Goal: Task Accomplishment & Management: Use online tool/utility

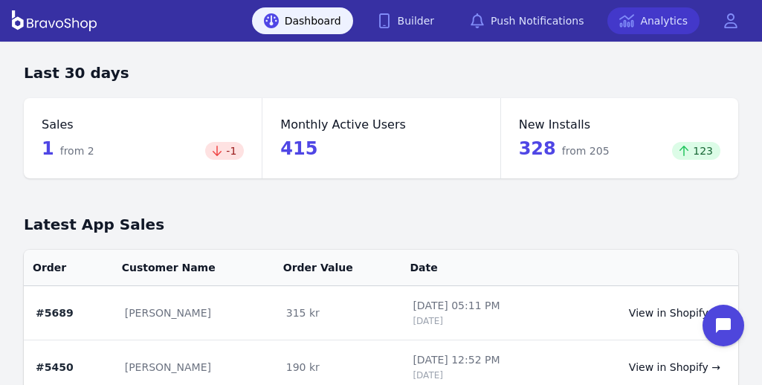
click at [634, 18] on icon at bounding box center [627, 20] width 15 height 15
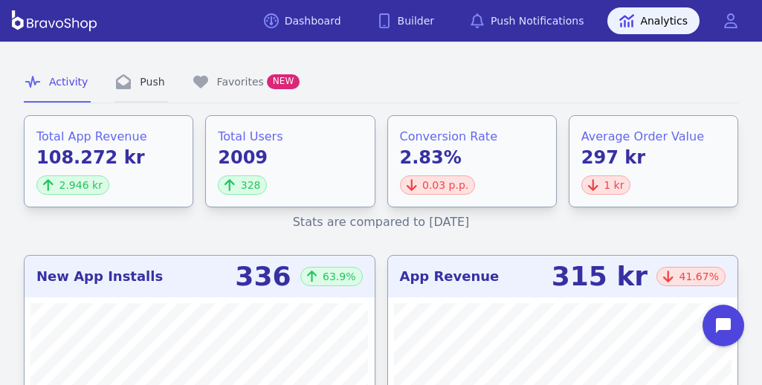
click at [117, 89] on icon "Tabs" at bounding box center [123, 81] width 15 height 15
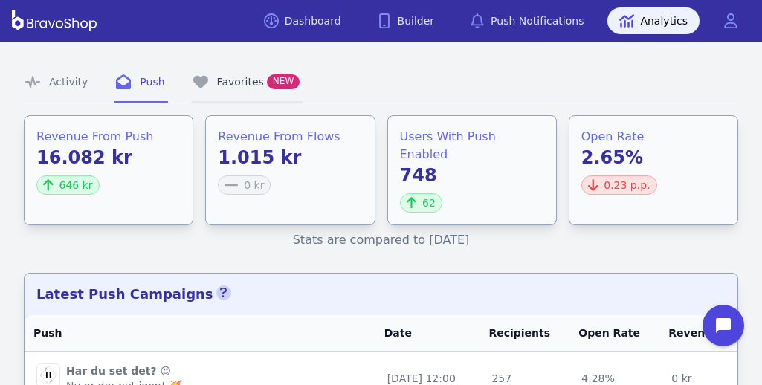
click at [237, 88] on link "Favorites NEW" at bounding box center [248, 82] width 112 height 40
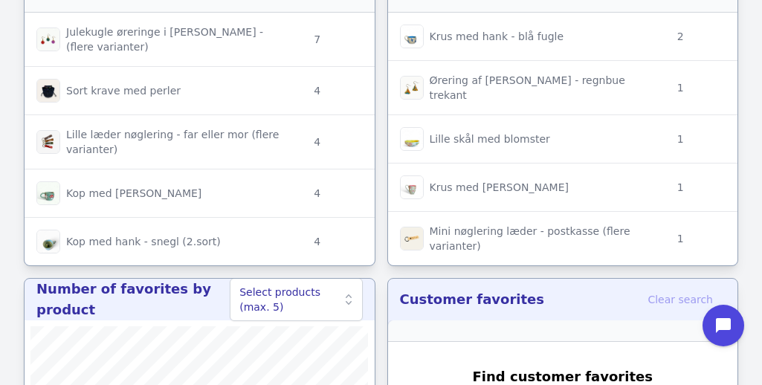
scroll to position [242, 0]
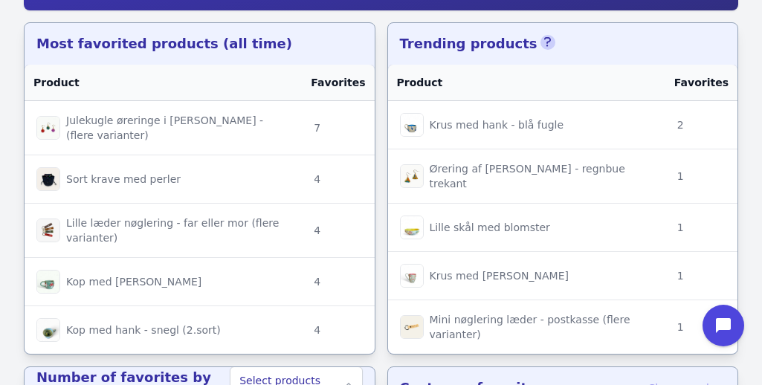
click at [544, 43] on icon "button" at bounding box center [547, 42] width 7 height 12
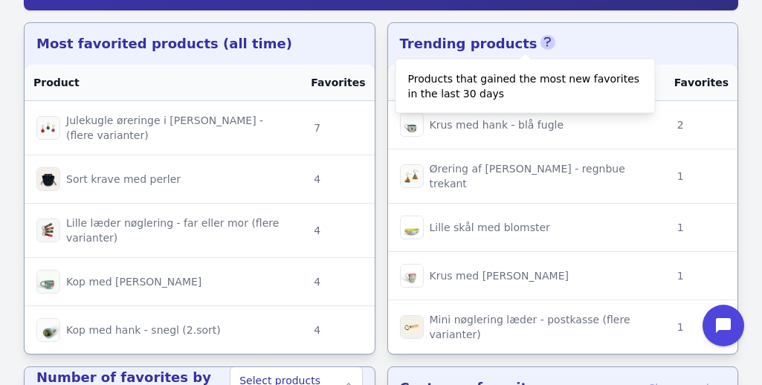
click at [544, 43] on icon "button" at bounding box center [547, 42] width 7 height 12
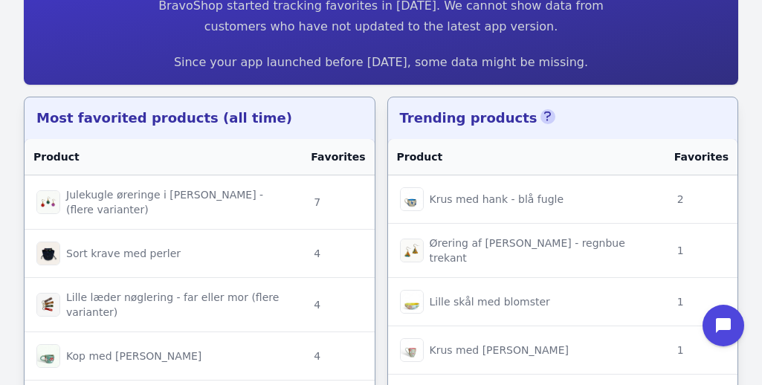
scroll to position [0, 0]
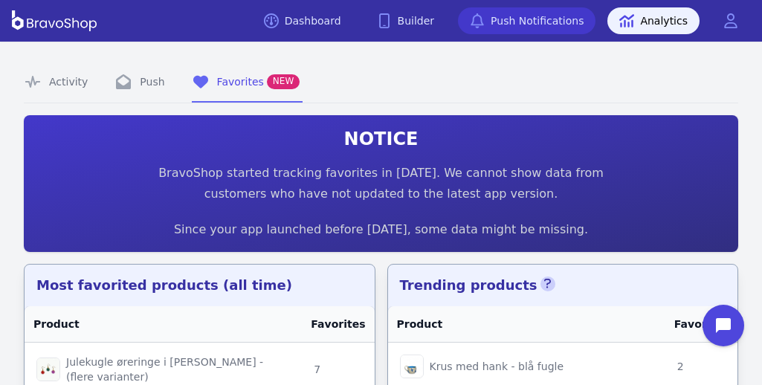
click at [515, 11] on link "Push Notifications" at bounding box center [527, 20] width 138 height 27
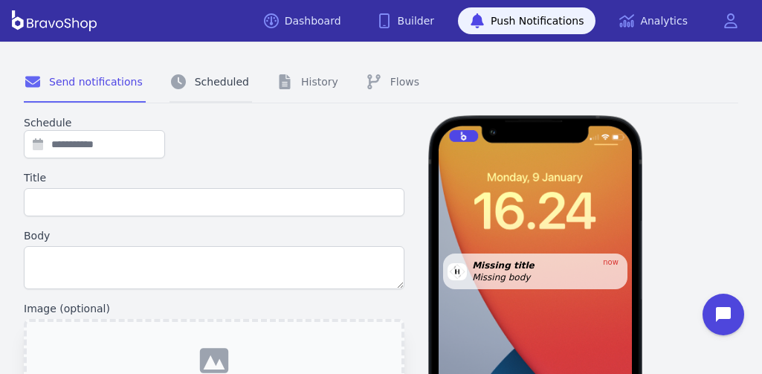
click at [228, 86] on link "Scheduled" at bounding box center [211, 82] width 83 height 40
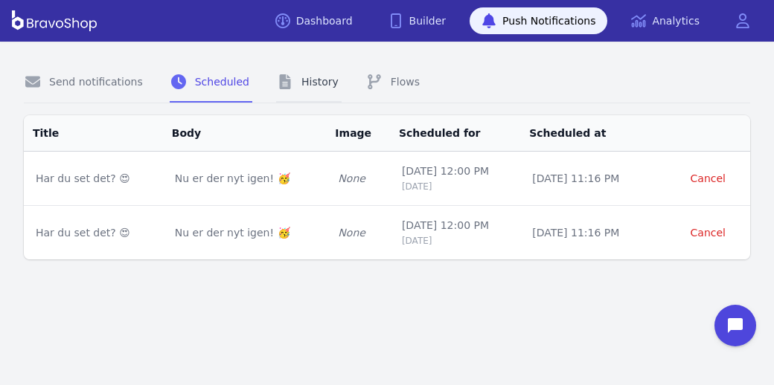
click at [297, 83] on link "History" at bounding box center [308, 82] width 65 height 40
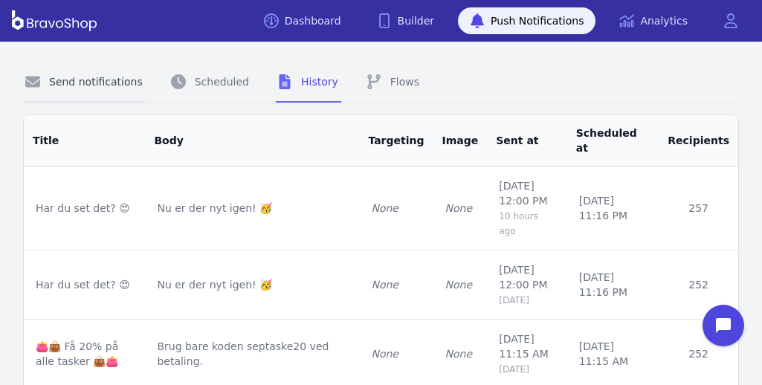
click at [78, 83] on link "Send notifications" at bounding box center [85, 82] width 122 height 40
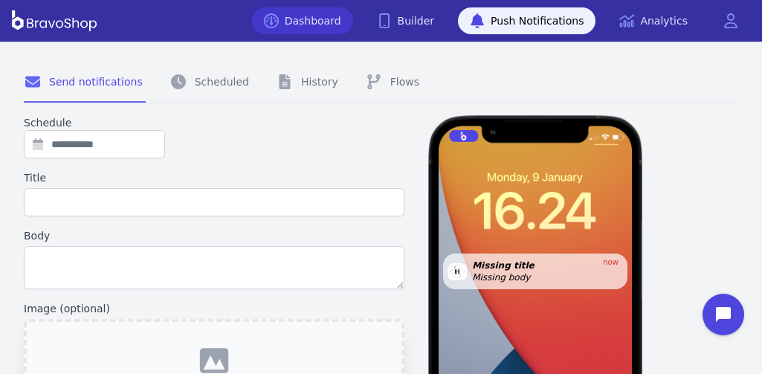
click at [344, 28] on link "Dashboard" at bounding box center [302, 20] width 101 height 27
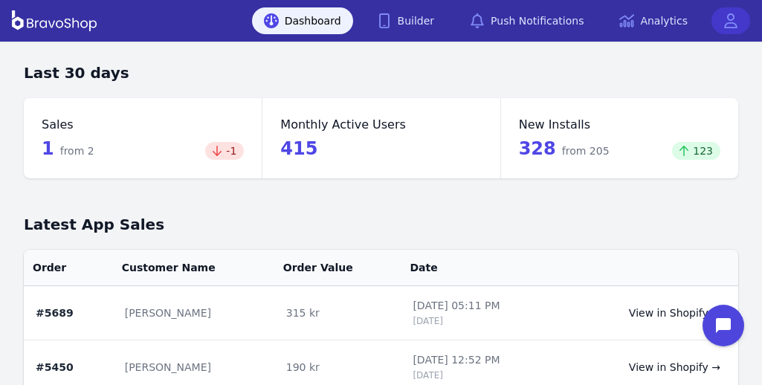
click at [737, 13] on icon at bounding box center [731, 20] width 15 height 15
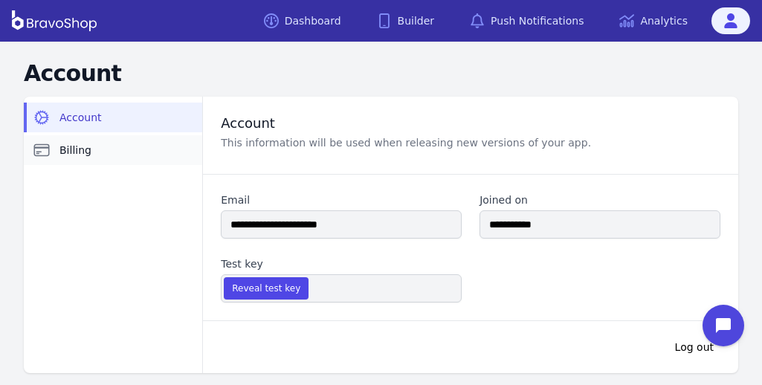
click at [90, 156] on link "Billing" at bounding box center [113, 150] width 179 height 30
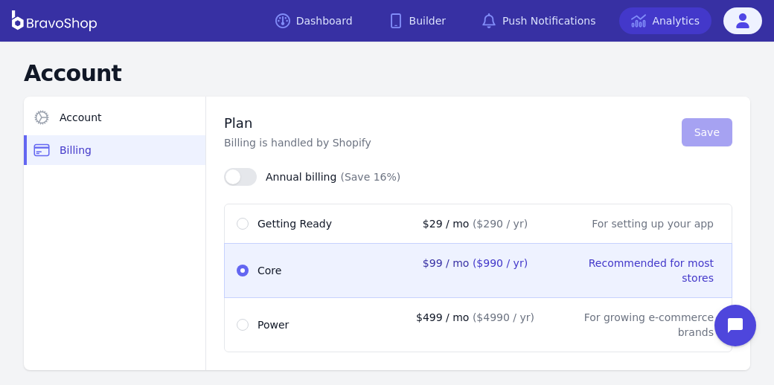
click at [678, 28] on link "Analytics" at bounding box center [665, 20] width 92 height 27
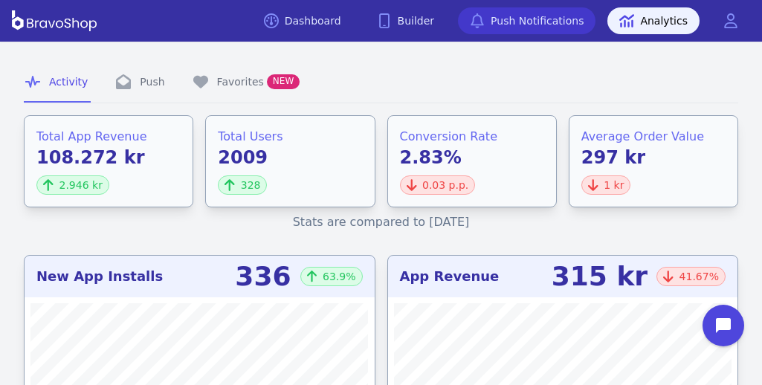
click at [524, 19] on link "Push Notifications" at bounding box center [527, 20] width 138 height 27
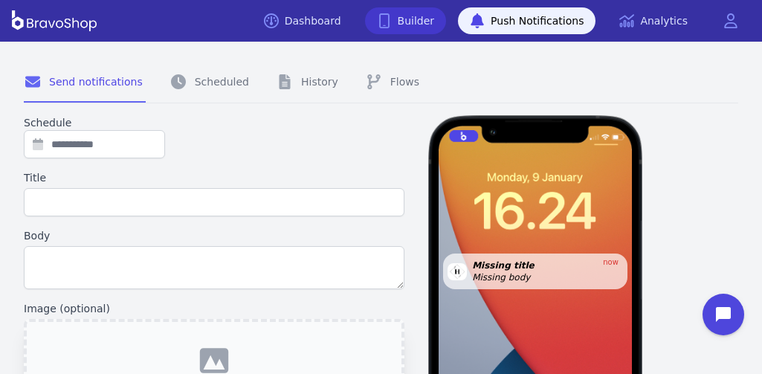
click at [439, 30] on link "Builder" at bounding box center [406, 20] width 82 height 27
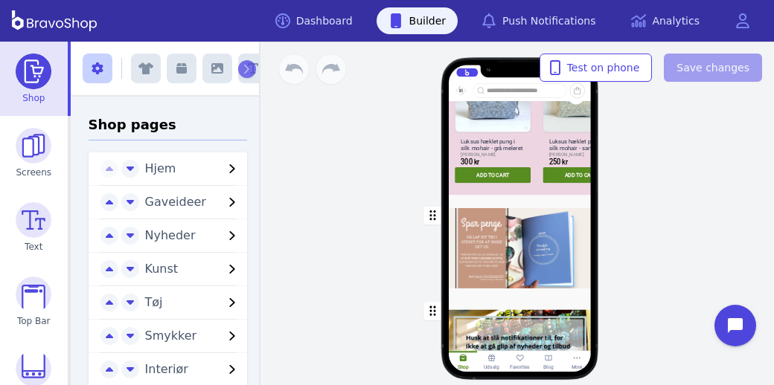
scroll to position [1859, 0]
click at [570, 228] on div "button" at bounding box center [519, 249] width 142 height 96
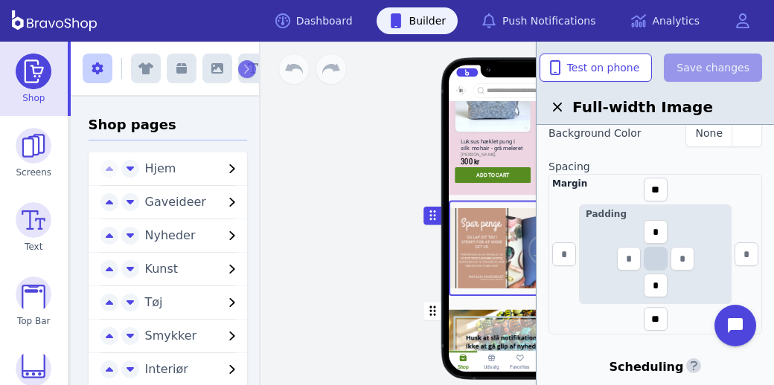
scroll to position [544, 0]
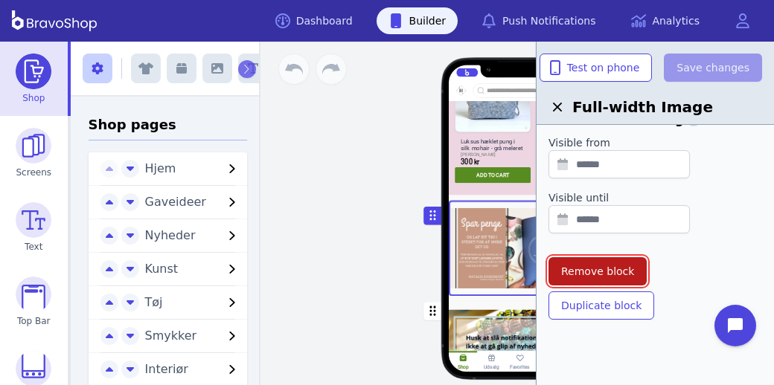
click at [611, 271] on span "Remove block" at bounding box center [597, 271] width 73 height 15
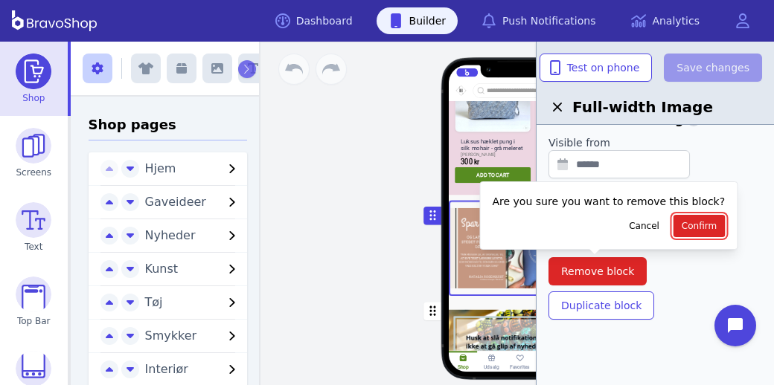
click at [684, 225] on span "Confirm" at bounding box center [698, 226] width 35 height 12
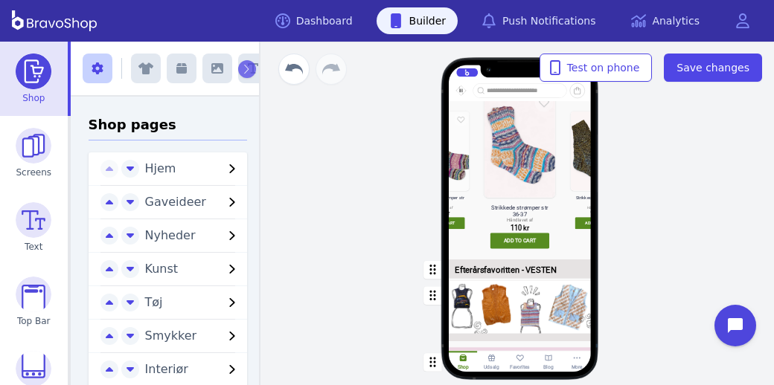
scroll to position [1090, 0]
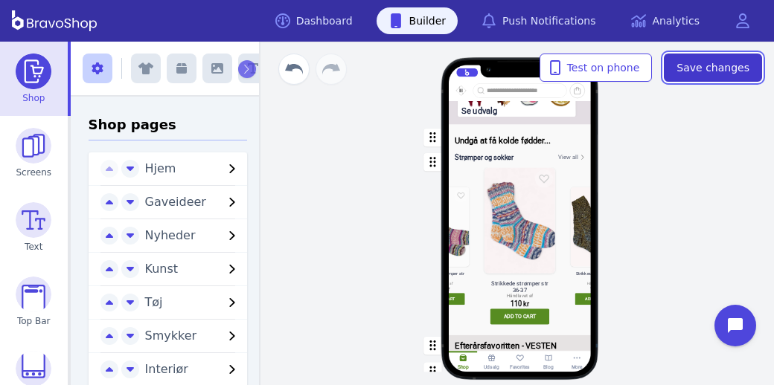
click at [710, 68] on span "Save changes" at bounding box center [712, 67] width 73 height 15
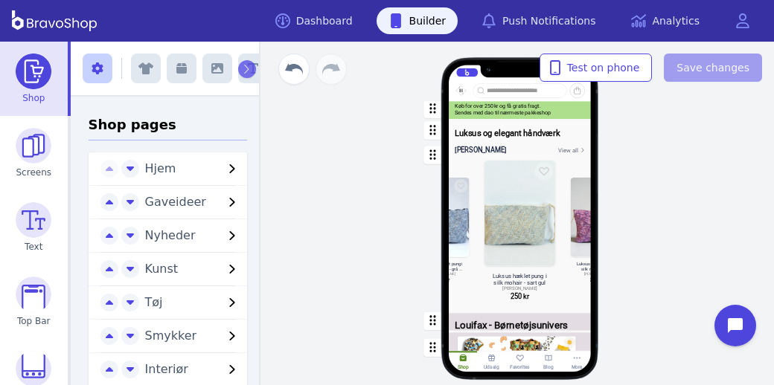
scroll to position [0, 0]
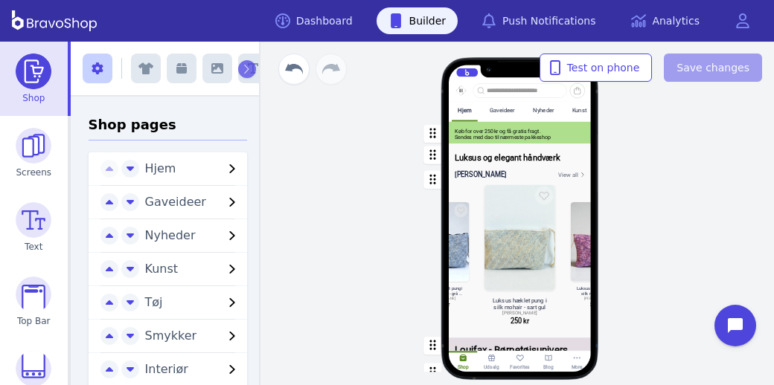
click at [504, 112] on div "Gaveideer" at bounding box center [501, 110] width 25 height 7
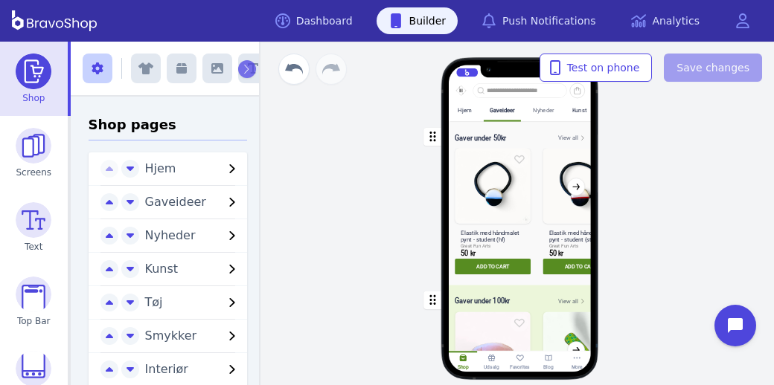
click at [544, 112] on div "Nyheder" at bounding box center [543, 110] width 21 height 7
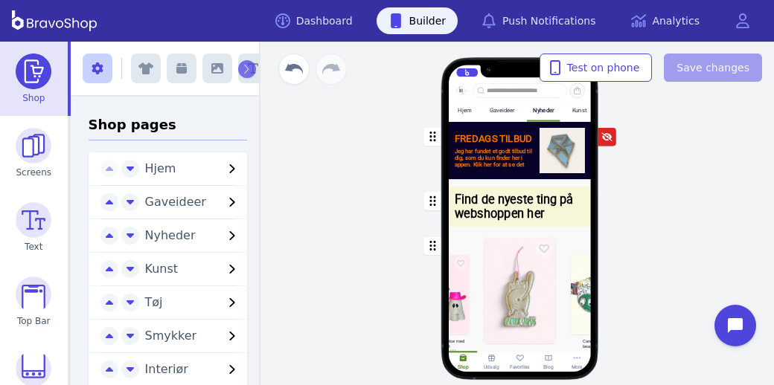
click at [583, 109] on div "Kunst" at bounding box center [579, 110] width 14 height 7
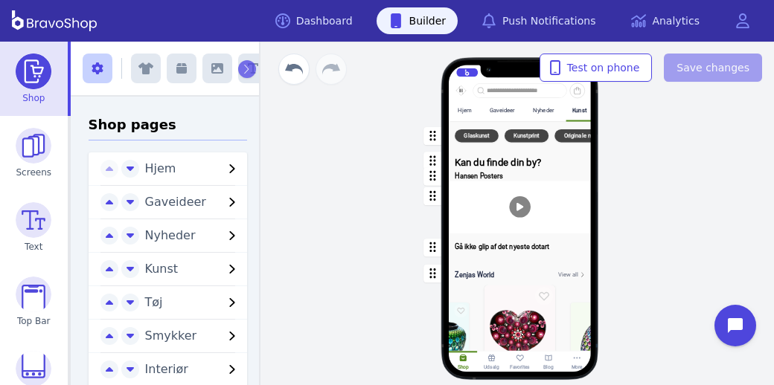
click at [529, 216] on div "button" at bounding box center [519, 209] width 142 height 56
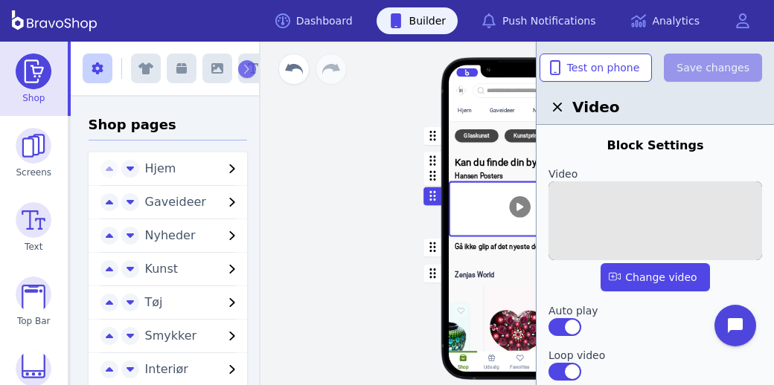
click at [640, 210] on img at bounding box center [654, 220] width 213 height 79
click at [0, 0] on input "file" at bounding box center [0, 0] width 0 height 0
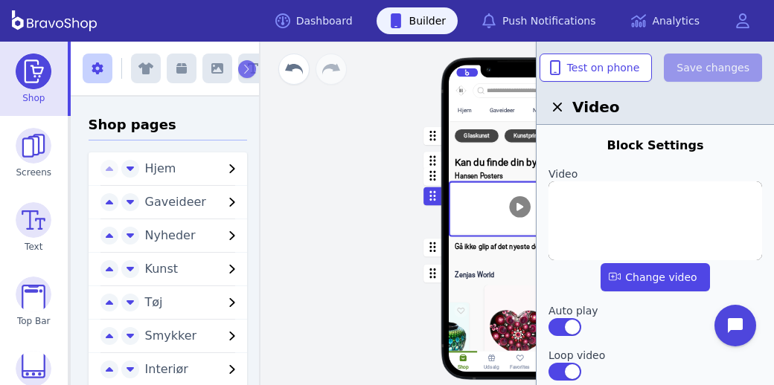
click at [350, 210] on div "Hjem Gaveideer Nyheder Kunst Tøj Smykker Interiør Keramik Accessories Gør det s…" at bounding box center [519, 214] width 507 height 344
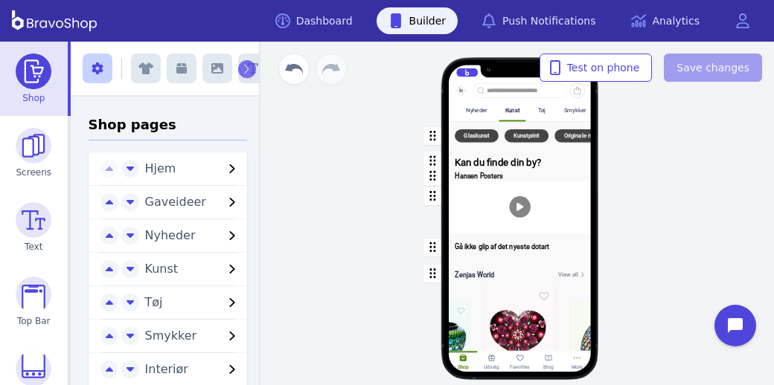
scroll to position [0, 149]
click at [536, 116] on div "Tøj" at bounding box center [533, 110] width 20 height 19
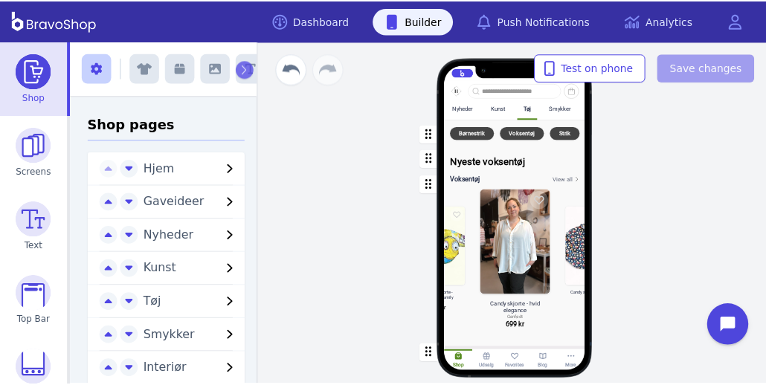
scroll to position [0, 0]
